Goal: Task Accomplishment & Management: Use online tool/utility

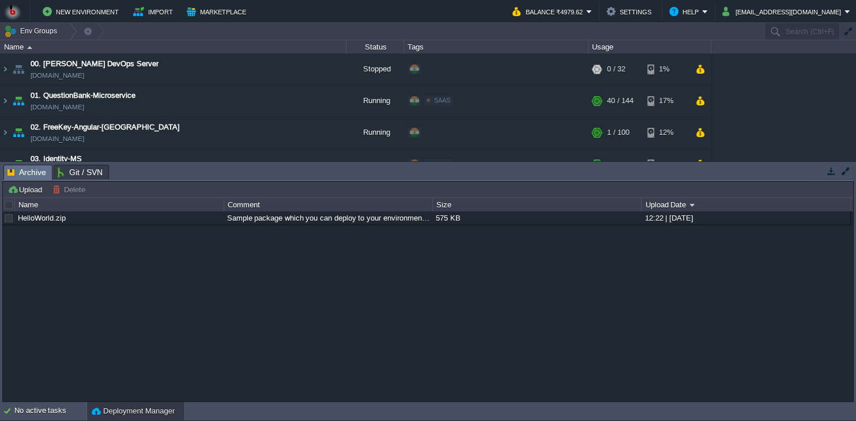
click at [829, 171] on button "button" at bounding box center [831, 171] width 10 height 10
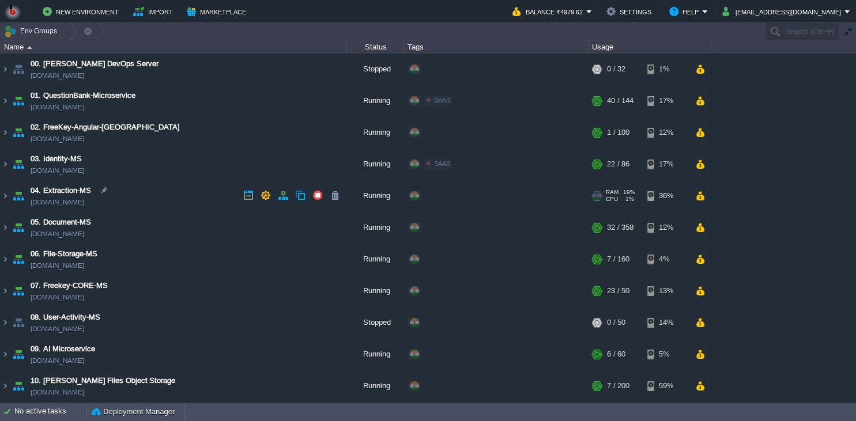
click at [162, 202] on td "04. Extraction-MS [DOMAIN_NAME]" at bounding box center [174, 196] width 346 height 32
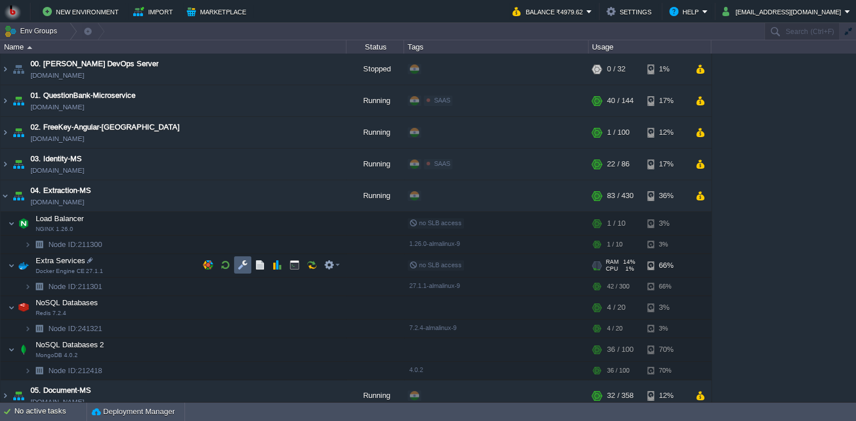
click at [239, 268] on button "button" at bounding box center [243, 265] width 10 height 10
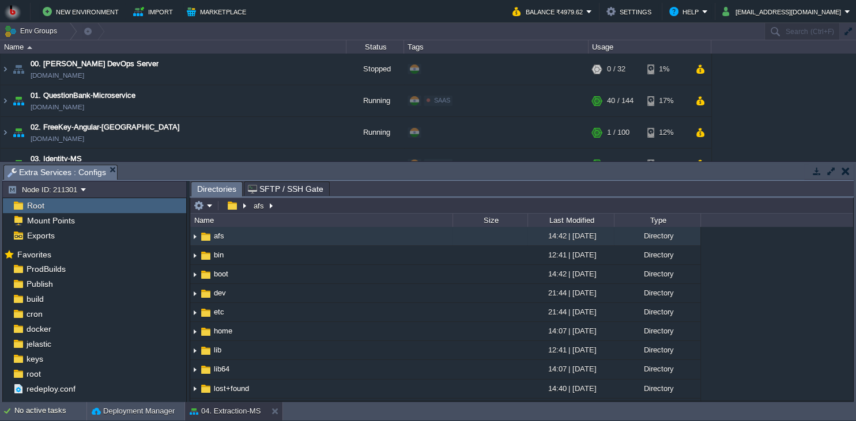
click at [338, 91] on body "New Environment Import Marketplace Bonus ₹0.00 Upgrade Account Balance ₹4979.62…" at bounding box center [428, 210] width 856 height 421
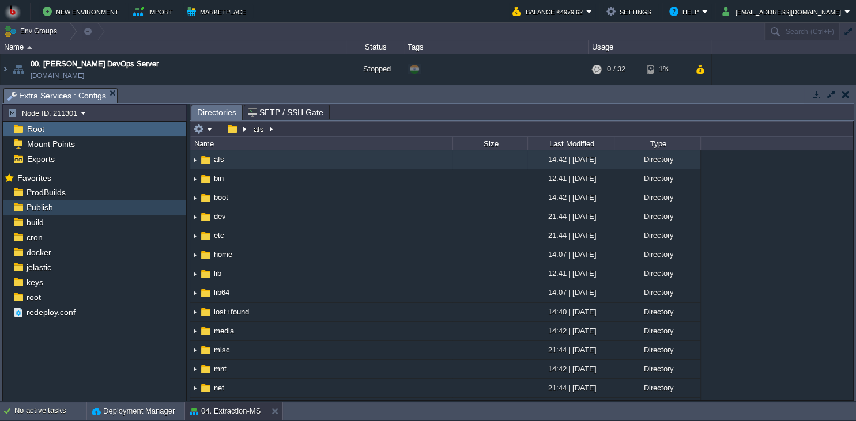
click at [101, 210] on div "Publish" at bounding box center [94, 207] width 183 height 15
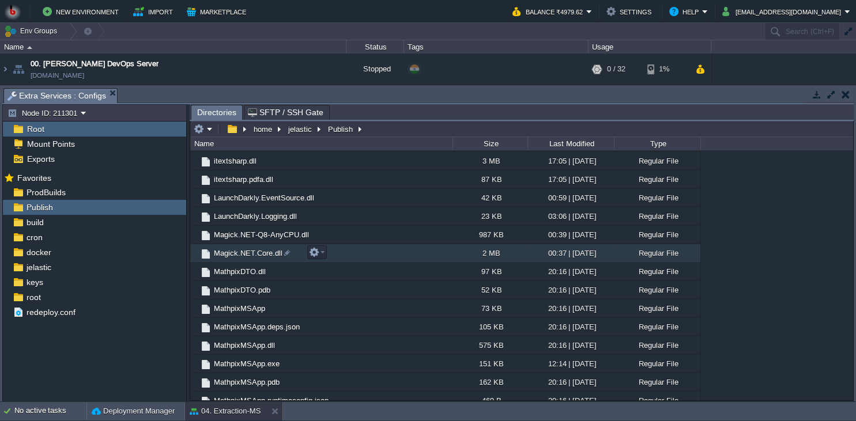
scroll to position [473, 0]
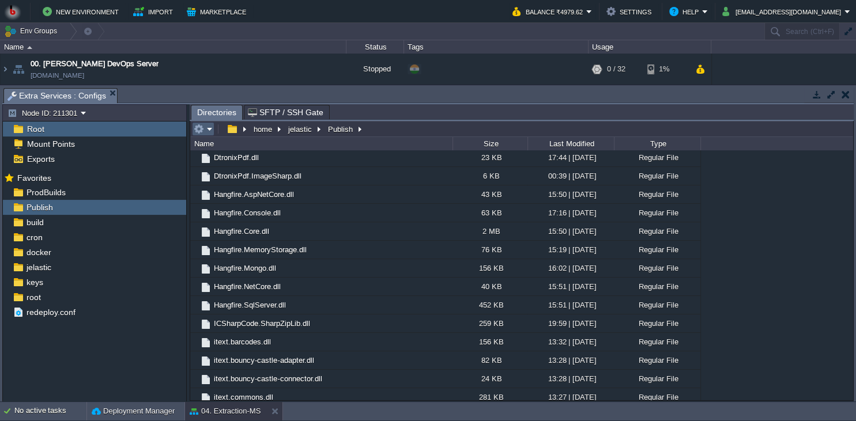
click at [211, 131] on em at bounding box center [203, 129] width 19 height 10
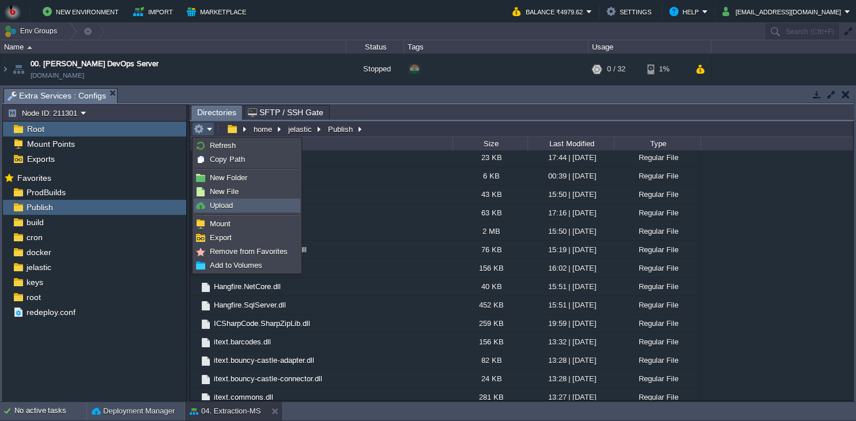
click at [225, 212] on link "Upload" at bounding box center [247, 205] width 106 height 13
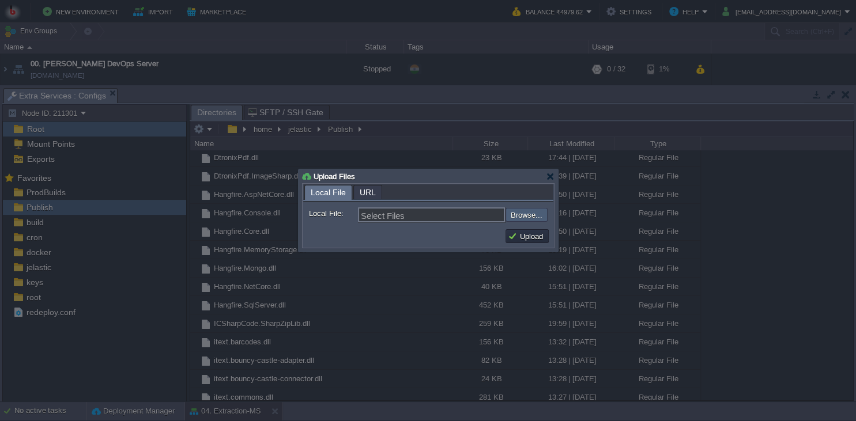
click at [523, 213] on input "file" at bounding box center [475, 215] width 146 height 14
type input "C:\fakepath\MathpixMSApp.dll"
type input "MathpixMSApp.dll"
click at [534, 234] on button "Upload" at bounding box center [527, 236] width 39 height 10
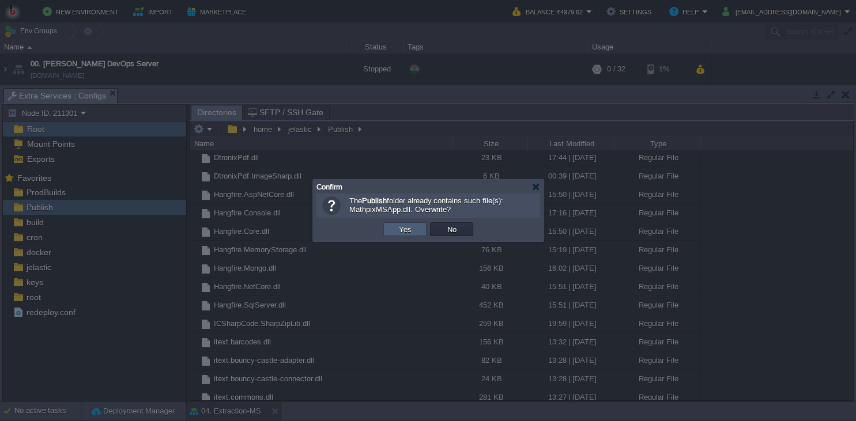
click at [409, 230] on button "Yes" at bounding box center [406, 229] width 20 height 10
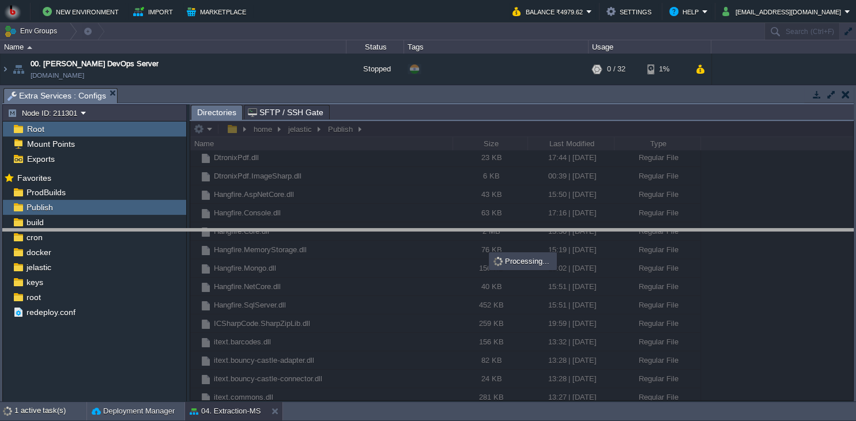
drag, startPoint x: 639, startPoint y: 96, endPoint x: 643, endPoint y: 251, distance: 155.7
click at [645, 242] on body "New Environment Import Marketplace Bonus ₹0.00 Upgrade Account Balance ₹4979.62…" at bounding box center [428, 210] width 856 height 421
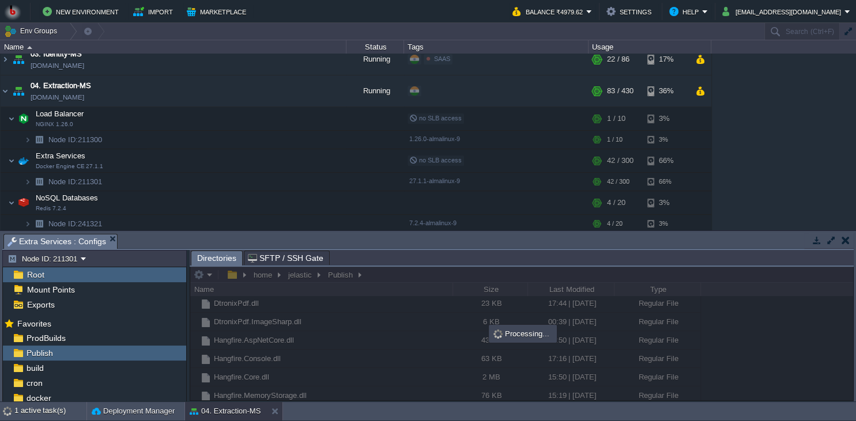
scroll to position [0, 0]
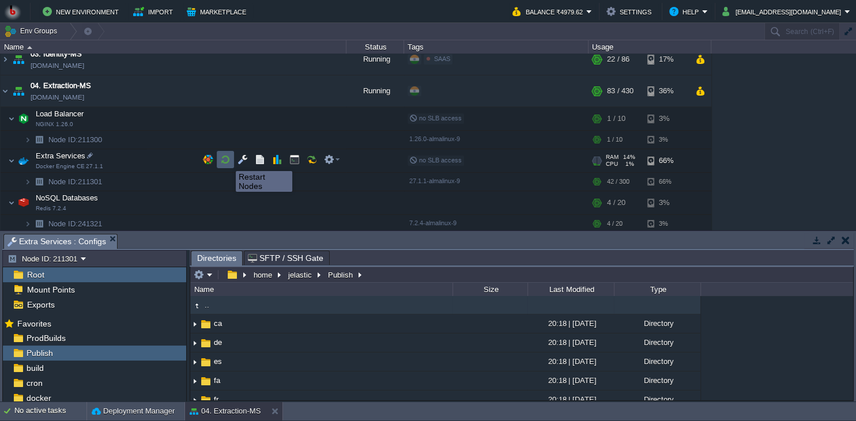
click at [227, 161] on button "button" at bounding box center [225, 160] width 10 height 10
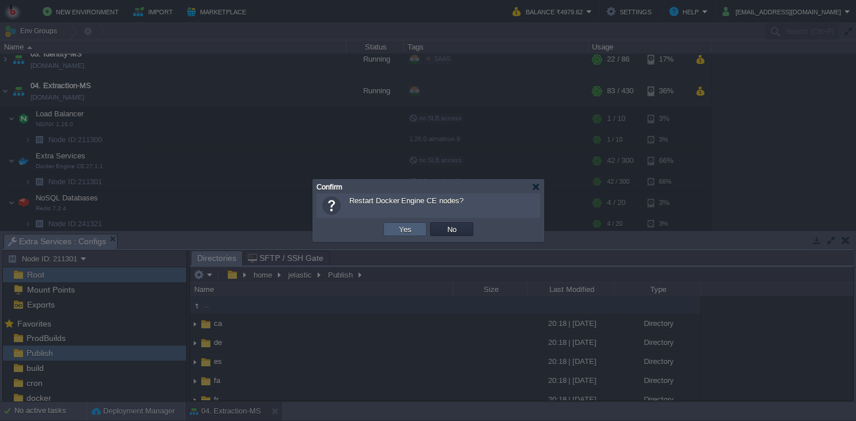
click at [413, 235] on td "Yes" at bounding box center [404, 230] width 43 height 14
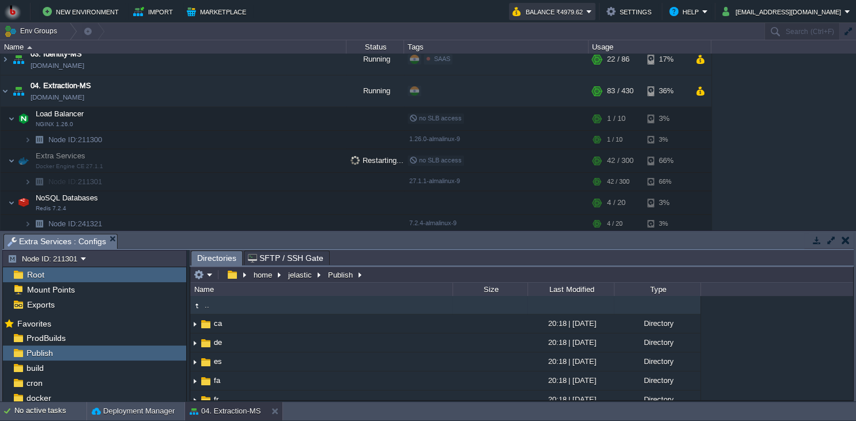
click at [578, 7] on button "Balance ₹4979.62" at bounding box center [550, 12] width 74 height 14
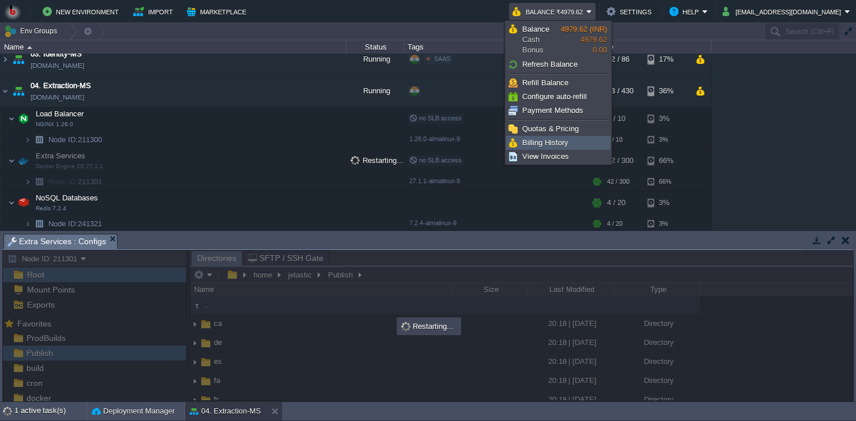
click at [549, 148] on link "Billing History" at bounding box center [558, 143] width 103 height 13
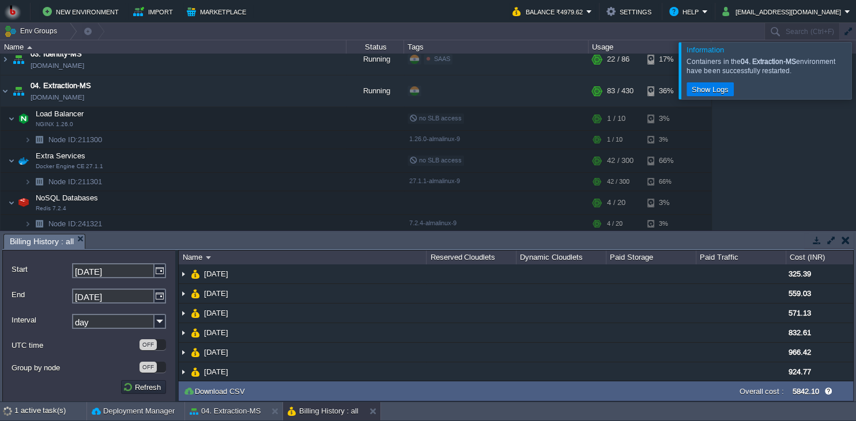
click at [845, 246] on td at bounding box center [845, 241] width 14 height 14
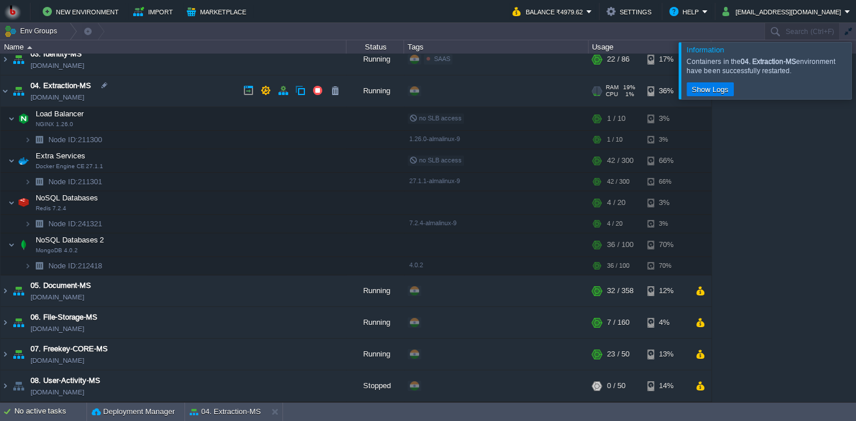
click at [208, 91] on td "04. Extraction-MS [DOMAIN_NAME]" at bounding box center [174, 92] width 346 height 32
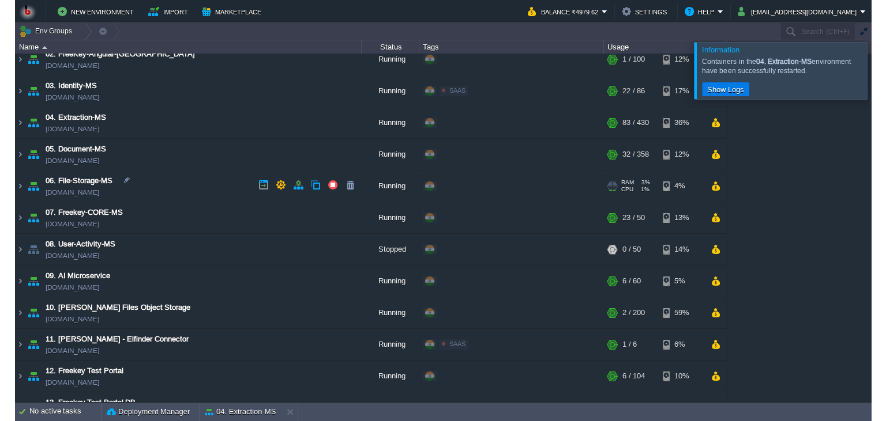
scroll to position [52, 0]
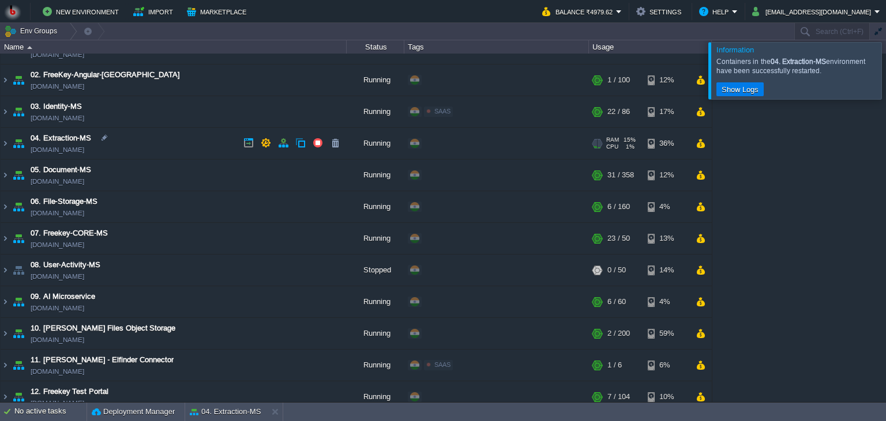
click at [157, 142] on td "04. Extraction-MS [DOMAIN_NAME]" at bounding box center [174, 144] width 346 height 32
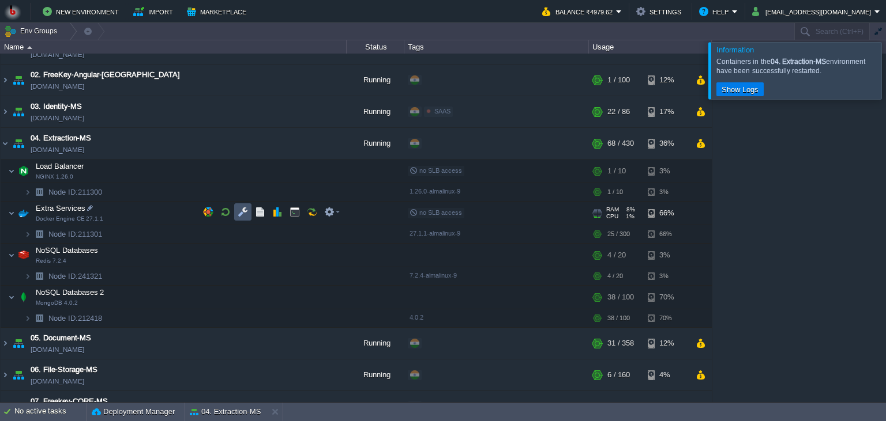
click at [246, 213] on button "button" at bounding box center [243, 212] width 10 height 10
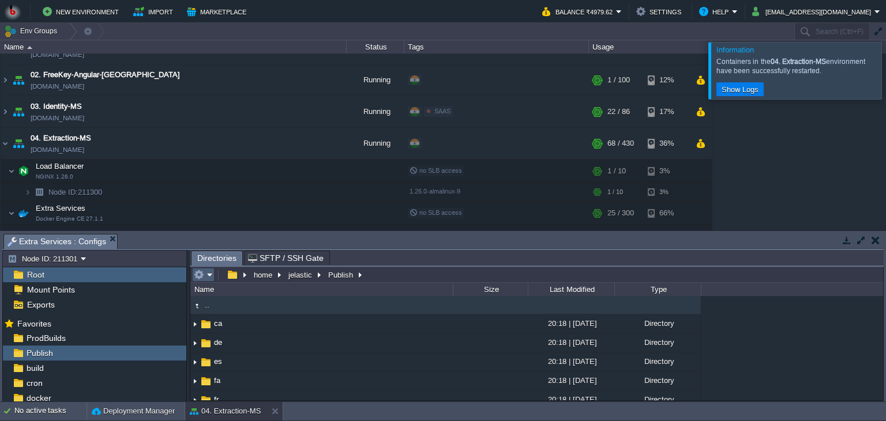
click at [210, 279] on em at bounding box center [203, 275] width 19 height 10
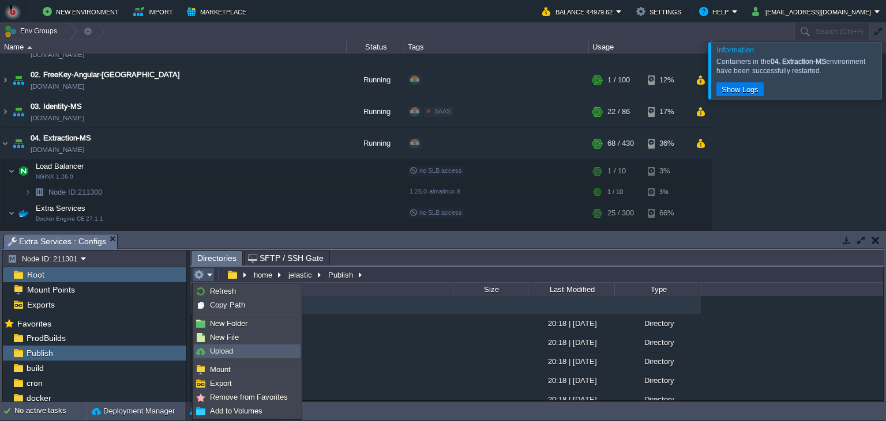
click at [232, 351] on span "Upload" at bounding box center [221, 351] width 23 height 9
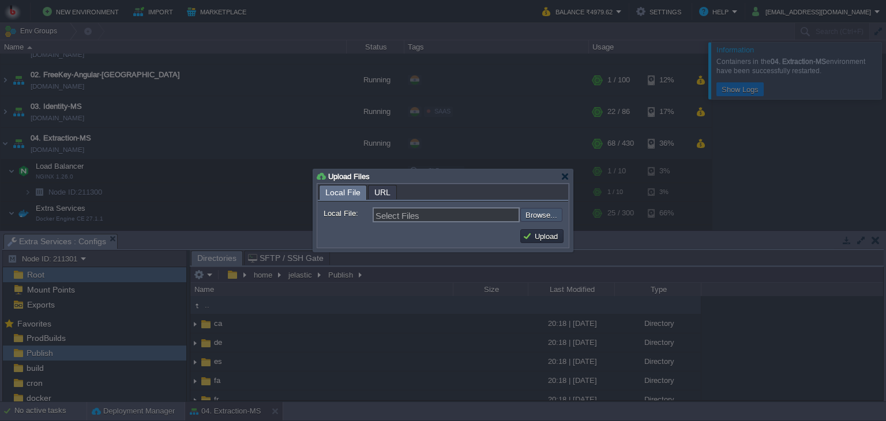
click at [532, 212] on input "file" at bounding box center [489, 215] width 146 height 14
type input "C:\fakepath\MathpixMSApp.dll"
type input "MathpixMSApp.dll"
click at [534, 235] on button "Upload" at bounding box center [541, 236] width 39 height 10
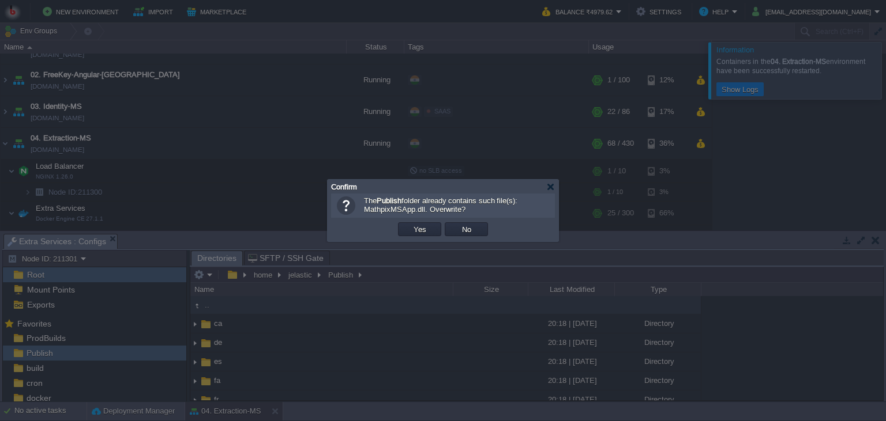
drag, startPoint x: 395, startPoint y: 234, endPoint x: 419, endPoint y: 231, distance: 23.8
click at [395, 234] on td "OK Yes No Cancel" at bounding box center [443, 229] width 218 height 17
click at [420, 231] on button "Yes" at bounding box center [420, 229] width 20 height 10
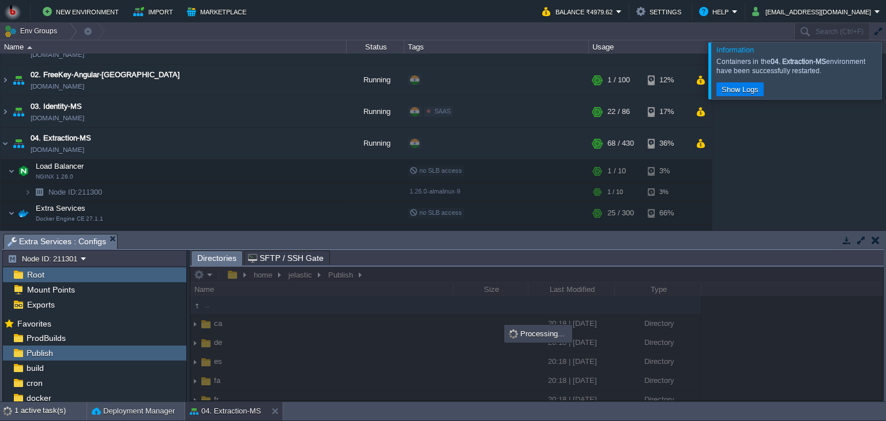
click at [434, 277] on body "New Environment Import Marketplace Bonus ₹0.00 Upgrade Account Balance ₹4979.62…" at bounding box center [443, 210] width 886 height 421
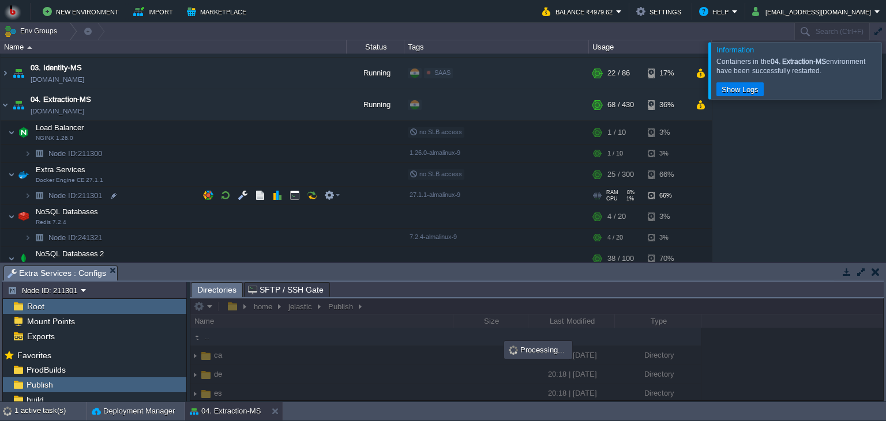
scroll to position [105, 0]
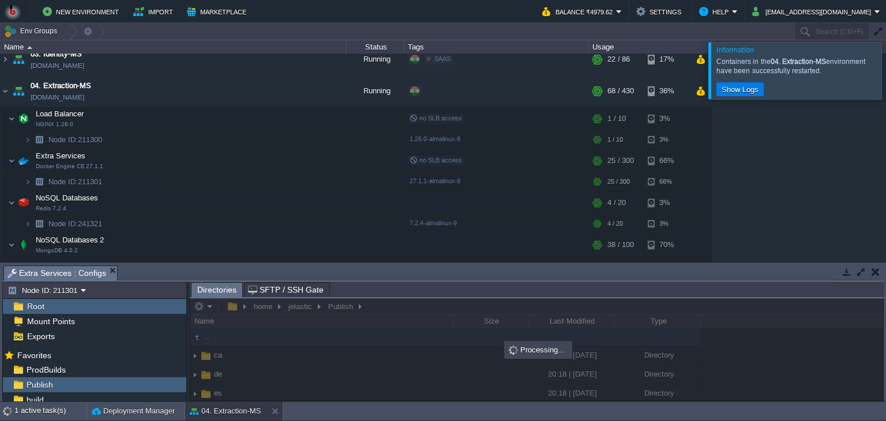
click at [735, 199] on div "00. [PERSON_NAME] DevOps Server [DOMAIN_NAME] Stopped + Add to Env Group RAM 0%…" at bounding box center [443, 158] width 886 height 209
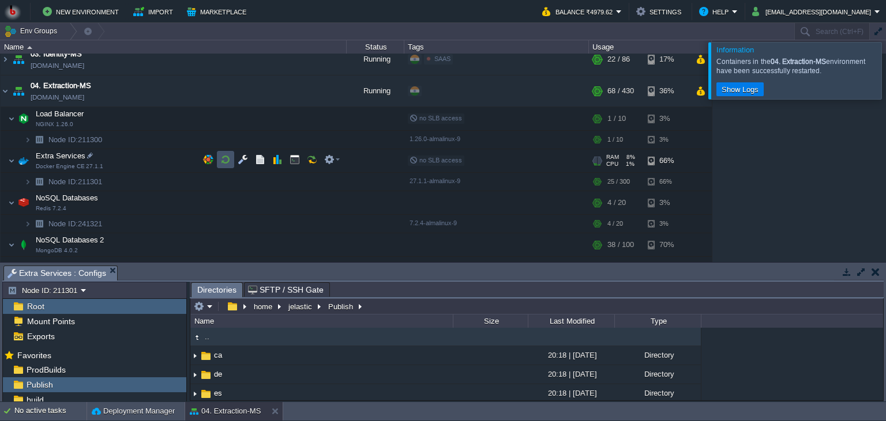
drag, startPoint x: 221, startPoint y: 156, endPoint x: 224, endPoint y: 167, distance: 11.2
click at [220, 156] on button "button" at bounding box center [225, 160] width 10 height 10
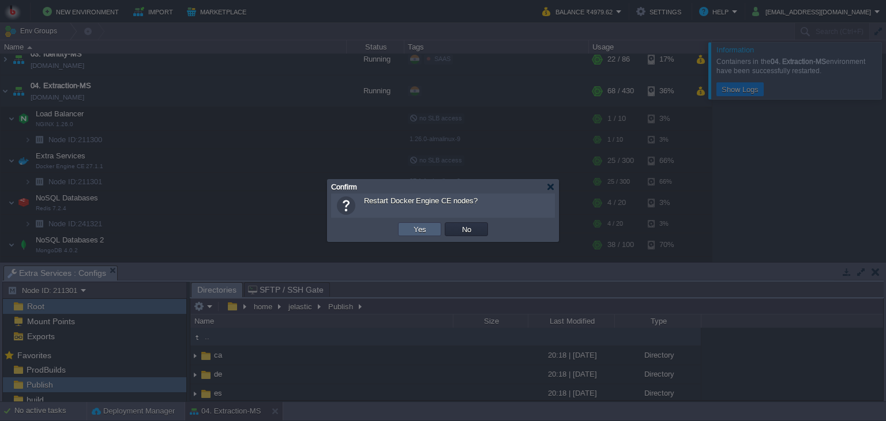
click at [431, 232] on td "Yes" at bounding box center [419, 230] width 43 height 14
